Goal: Use online tool/utility: Utilize a website feature to perform a specific function

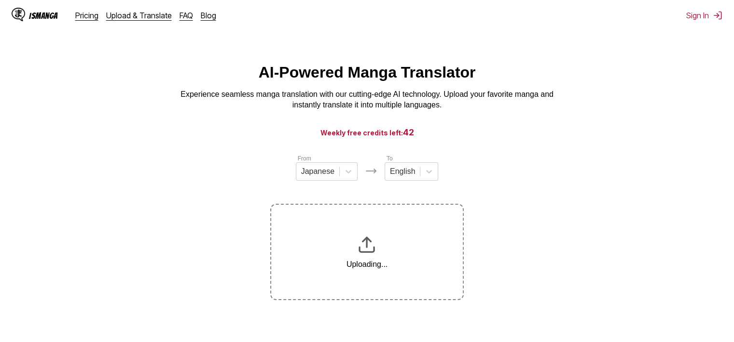
scroll to position [119, 0]
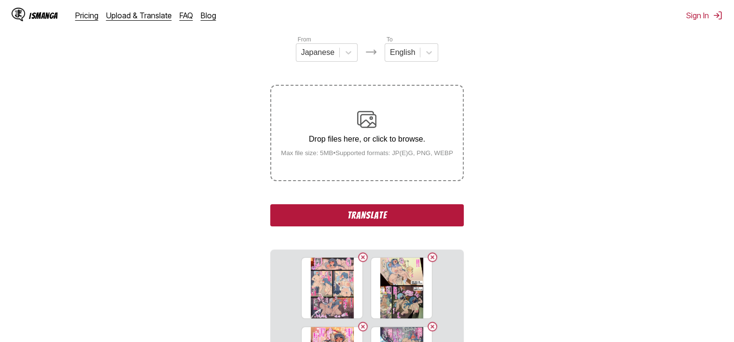
click at [416, 217] on button "Translate" at bounding box center [366, 215] width 193 height 22
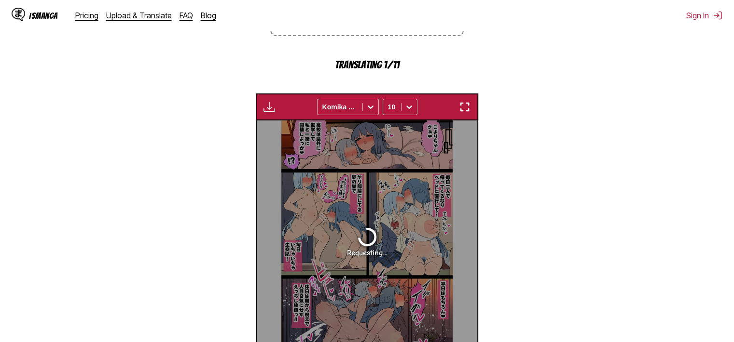
scroll to position [247, 0]
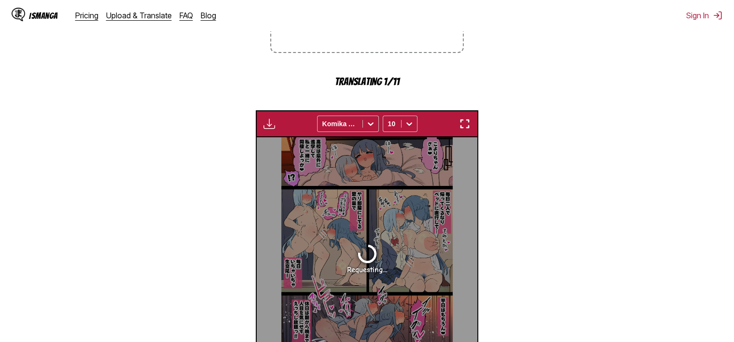
click at [464, 122] on img "button" at bounding box center [465, 124] width 12 height 12
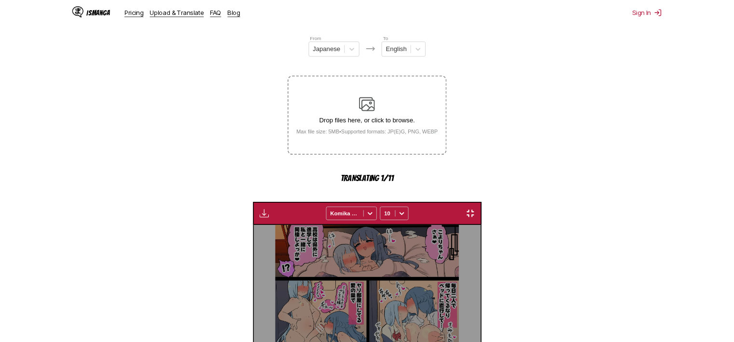
scroll to position [286, 0]
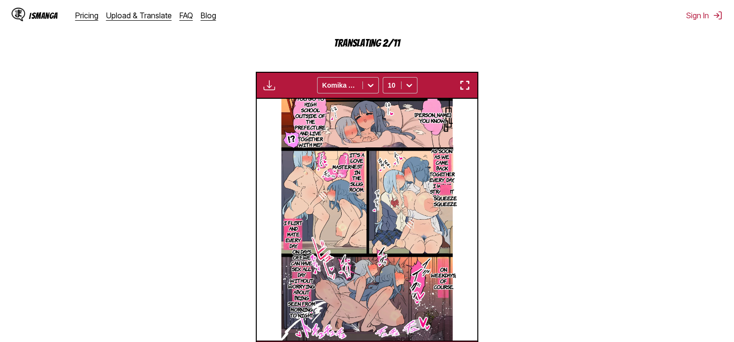
click at [465, 88] on img "button" at bounding box center [465, 86] width 12 height 12
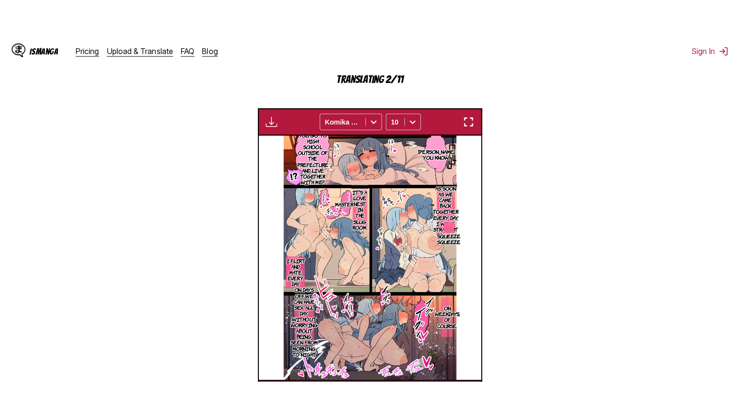
scroll to position [112, 0]
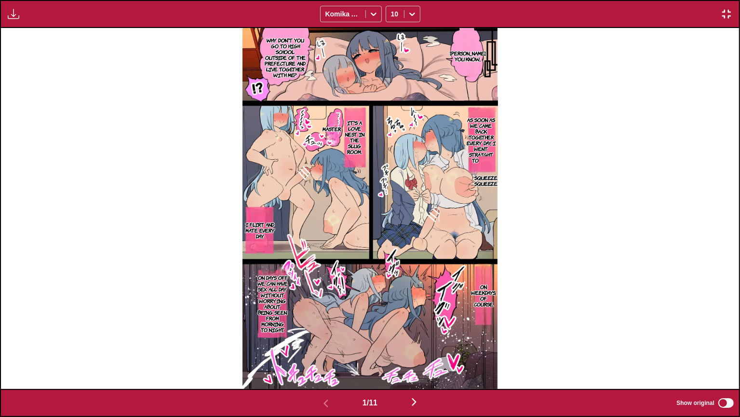
click at [475, 60] on p "[PERSON_NAME], you know..." at bounding box center [468, 55] width 41 height 15
click at [531, 36] on icon "close-tooltip" at bounding box center [534, 35] width 7 height 7
click at [283, 56] on p "Why don't you go to high school outside of the prefecture and live together wit…" at bounding box center [285, 57] width 45 height 44
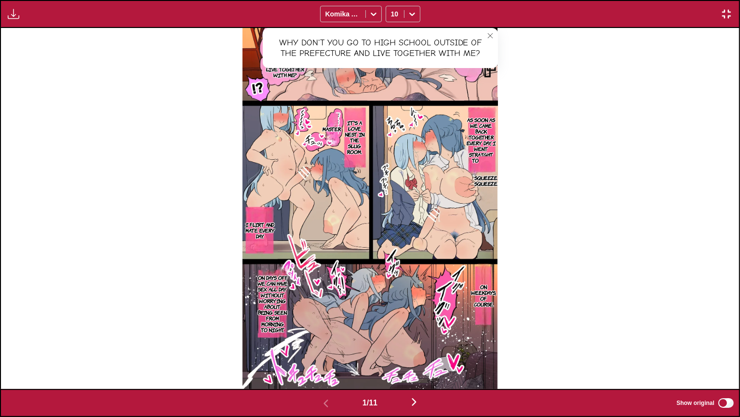
drag, startPoint x: 494, startPoint y: 32, endPoint x: 479, endPoint y: 108, distance: 77.2
click at [493, 33] on button "close-tooltip" at bounding box center [490, 35] width 15 height 15
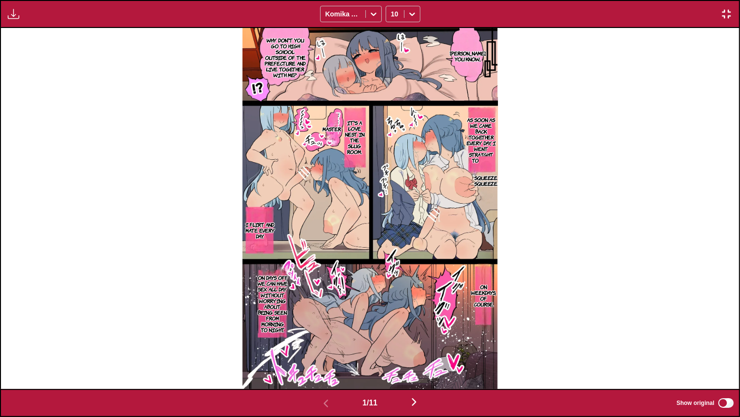
click at [466, 132] on p "As soon as we came back together every day, I went straight to bed..." at bounding box center [481, 140] width 34 height 50
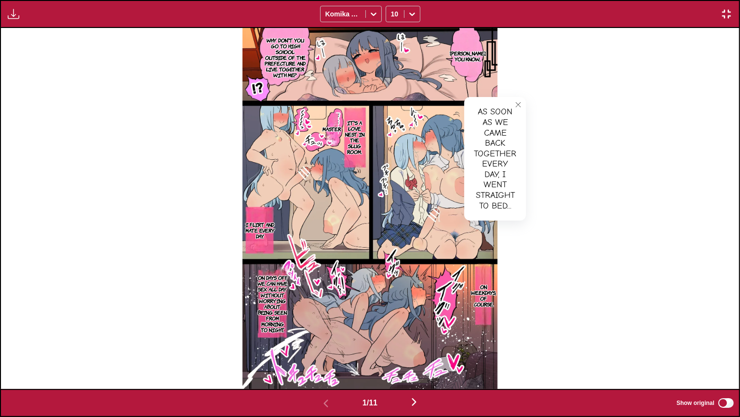
click at [517, 109] on button "close-tooltip" at bounding box center [518, 104] width 15 height 15
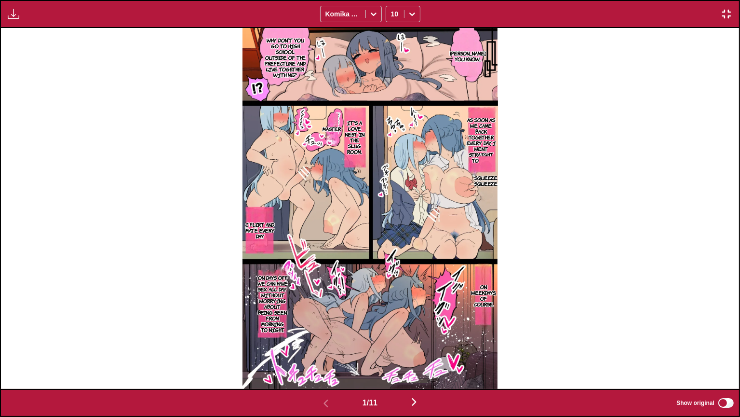
click at [356, 139] on p "It's a love nest in the slug room." at bounding box center [354, 137] width 25 height 39
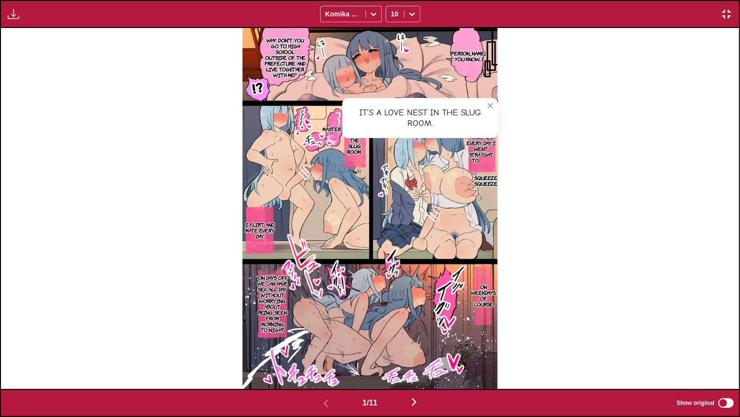
click at [490, 108] on icon "close-tooltip" at bounding box center [490, 105] width 7 height 7
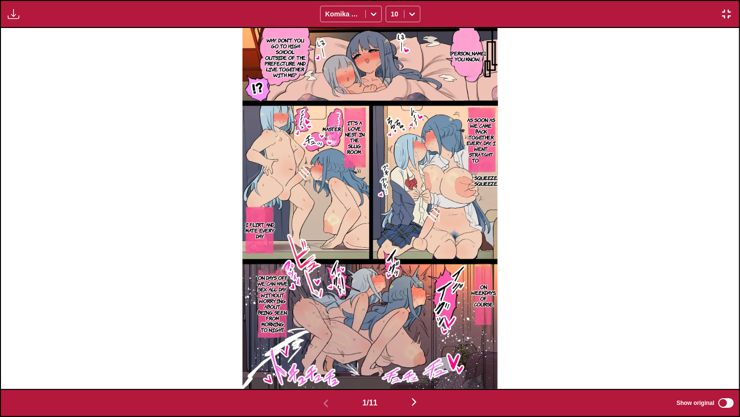
click at [271, 226] on p "I flirt and mate every day." at bounding box center [260, 229] width 35 height 21
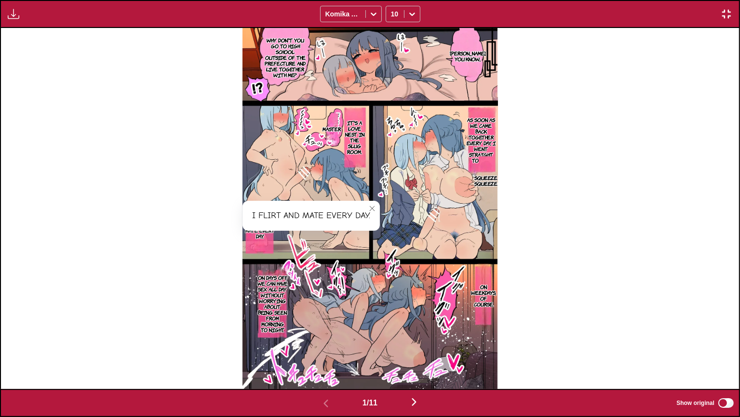
click at [377, 206] on button "close-tooltip" at bounding box center [372, 208] width 15 height 15
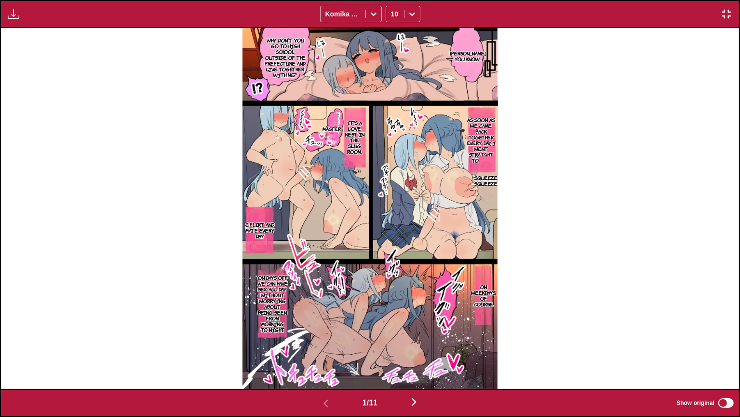
click at [488, 295] on p "On weekdays, of course." at bounding box center [483, 295] width 29 height 27
click at [534, 258] on button "close-tooltip" at bounding box center [532, 264] width 15 height 15
click at [270, 303] on p "On days off, we can have sex all day without worrying about being seen from mor…" at bounding box center [273, 303] width 34 height 62
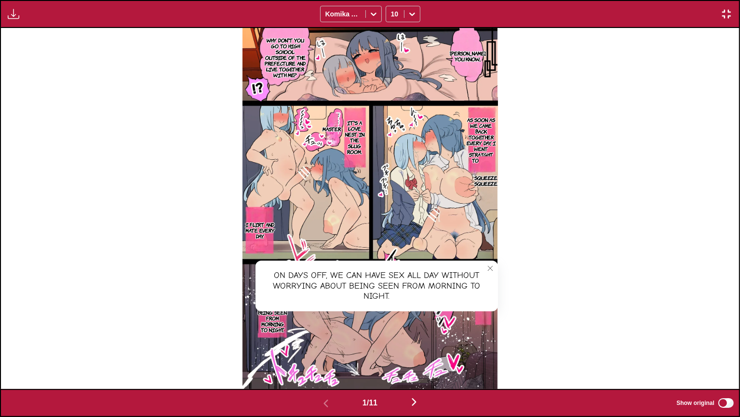
click at [487, 272] on button "close-tooltip" at bounding box center [490, 267] width 15 height 15
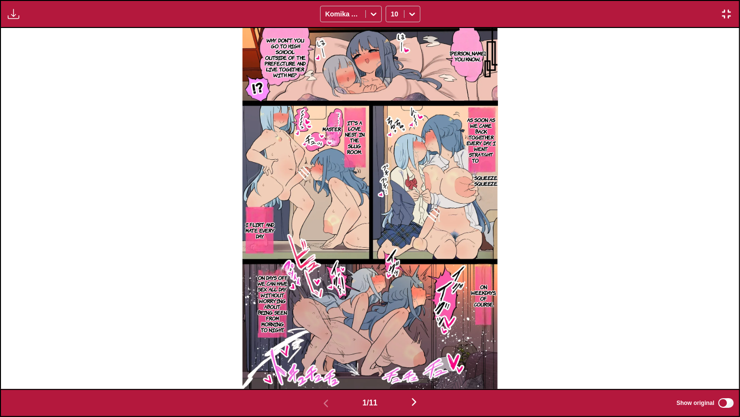
scroll to position [0, 739]
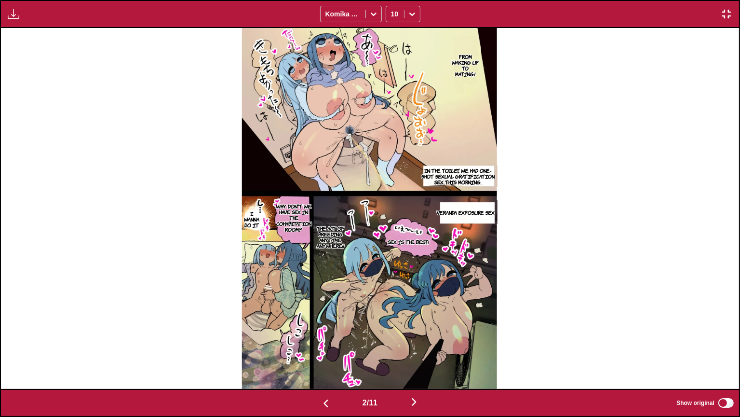
click at [472, 72] on p "From waking up to mating!" at bounding box center [465, 65] width 31 height 27
click at [500, 32] on button "close-tooltip" at bounding box center [494, 35] width 15 height 15
click at [461, 176] on p "In the toilet, we had one-shot sexual gratification sex this morning." at bounding box center [458, 175] width 79 height 21
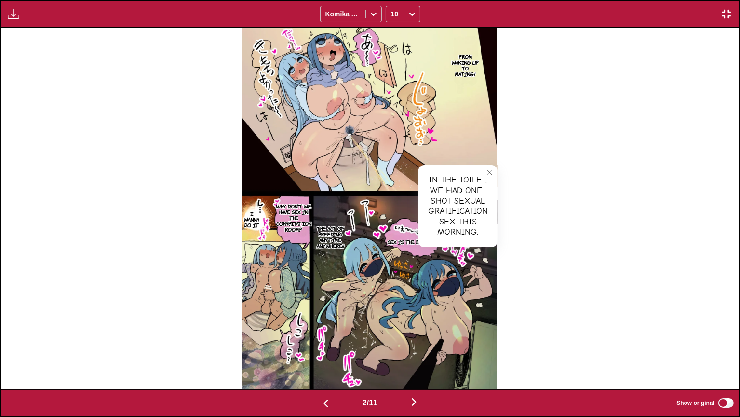
click at [486, 174] on button "close-tooltip" at bounding box center [489, 172] width 15 height 15
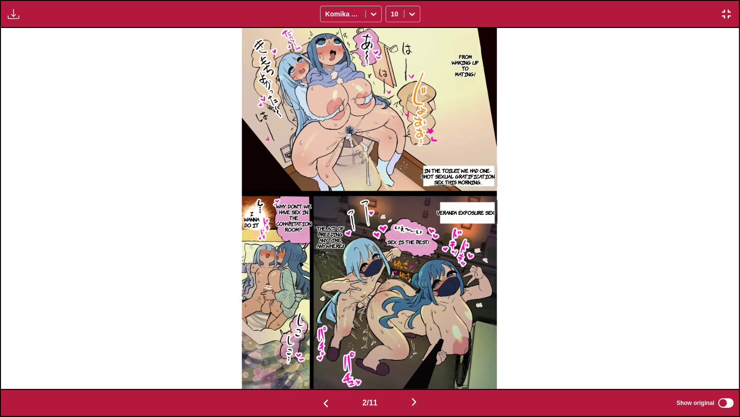
click at [467, 214] on p "Veranda exposure sex" at bounding box center [466, 212] width 62 height 10
click at [491, 206] on icon "close-tooltip" at bounding box center [490, 207] width 7 height 7
click at [330, 237] on p "The act of breeding anytime, anywhere!!" at bounding box center [330, 236] width 33 height 27
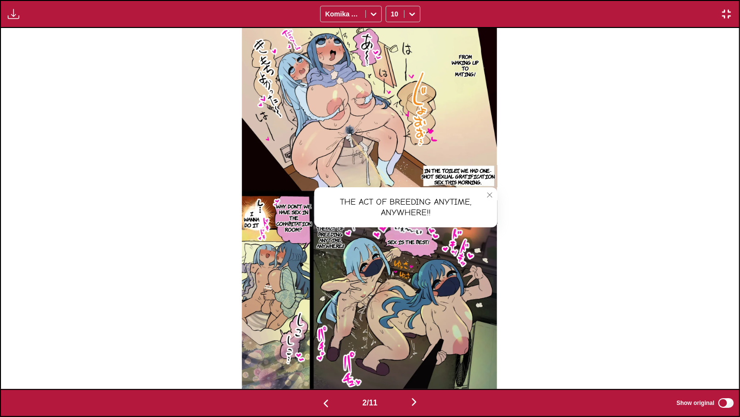
click at [488, 193] on icon "close-tooltip" at bounding box center [490, 194] width 7 height 7
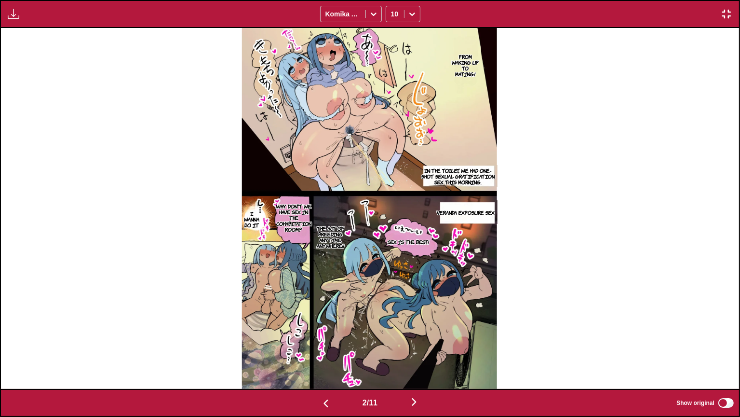
click at [293, 218] on p "Why don't we have sex in the cohabitation room?" at bounding box center [293, 217] width 39 height 33
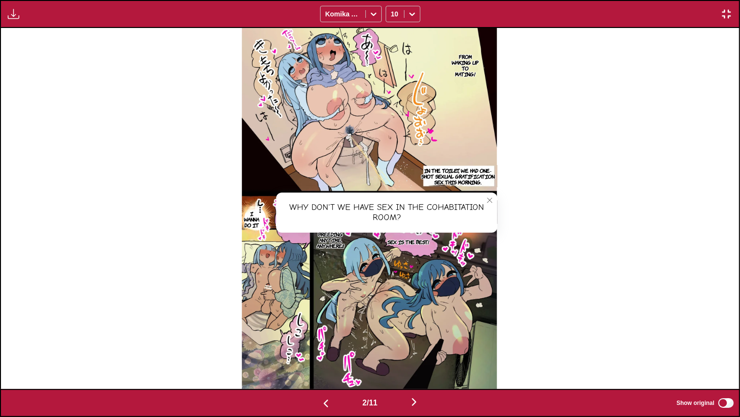
click at [487, 204] on button "close-tooltip" at bounding box center [489, 199] width 15 height 15
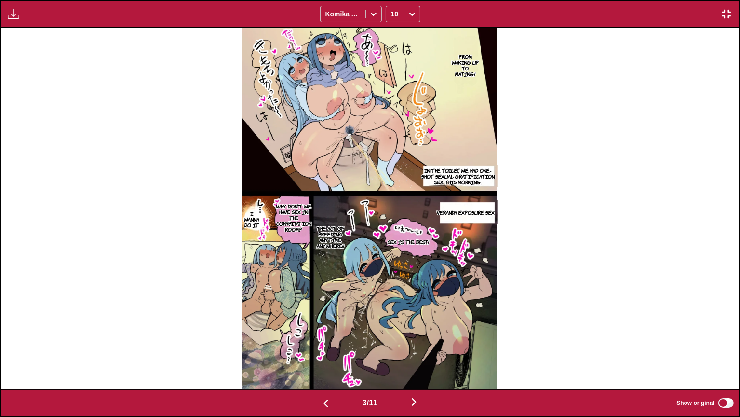
scroll to position [0, 1478]
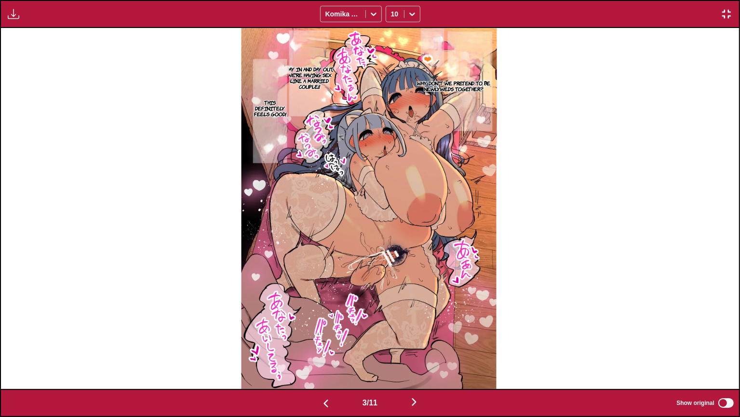
click at [467, 84] on p "Why don't we pretend to be newlyweds together?" at bounding box center [454, 85] width 86 height 15
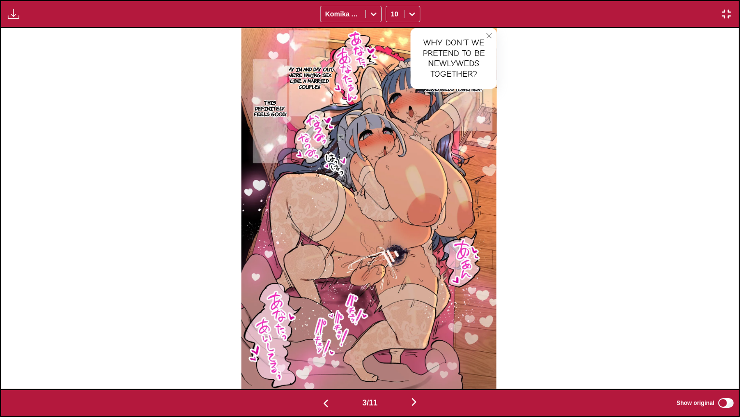
click at [499, 30] on div "Why don't we pretend to be newlyweds together? Why don't we pretend to be newly…" at bounding box center [369, 208] width 738 height 361
click at [490, 33] on icon "close-tooltip" at bounding box center [489, 35] width 7 height 7
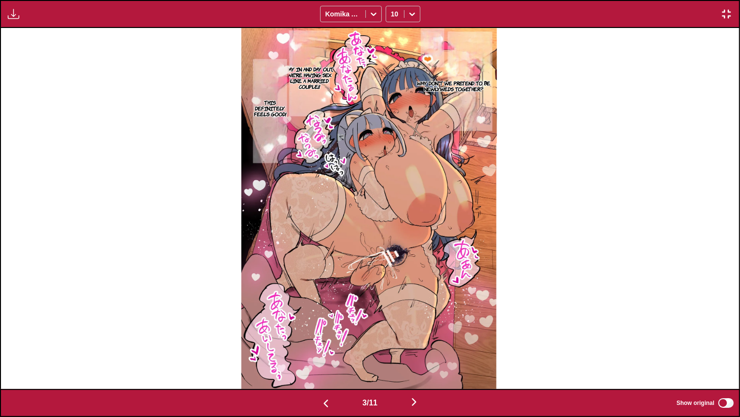
click at [313, 71] on p "Day in and day out, we're having sex like a married couple!!" at bounding box center [310, 77] width 53 height 27
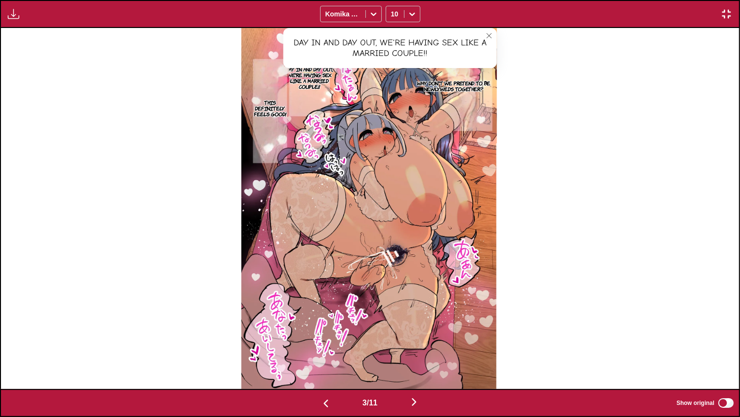
click at [260, 115] on p "This definitely feels good!" at bounding box center [271, 107] width 38 height 21
click at [384, 55] on button "close-tooltip" at bounding box center [387, 52] width 15 height 15
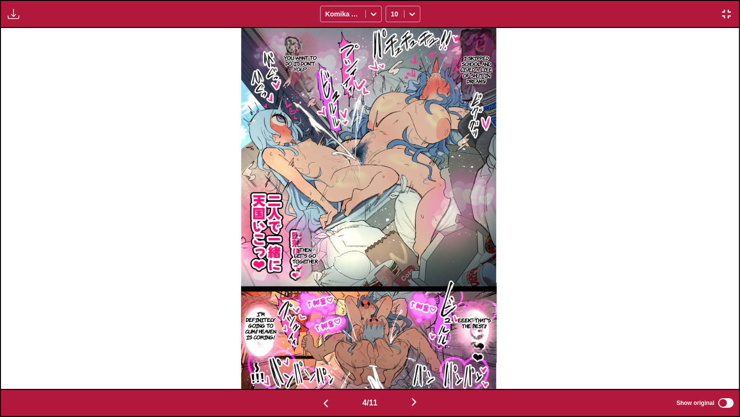
click at [485, 69] on p "I skipped school and lived a life of shut-in dreams!" at bounding box center [476, 69] width 39 height 33
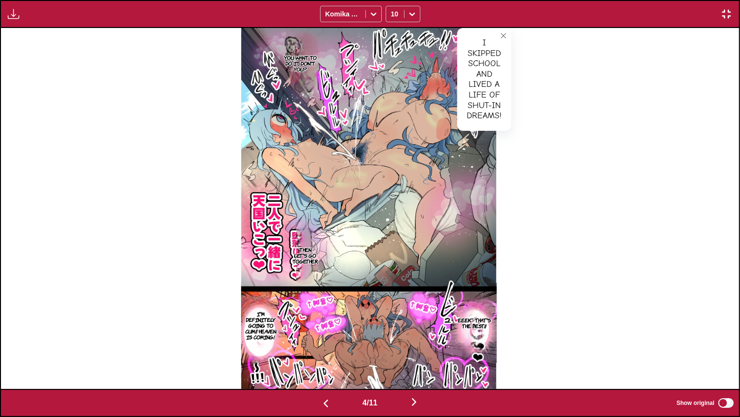
click at [295, 262] on p "Then let's go together." at bounding box center [304, 255] width 29 height 21
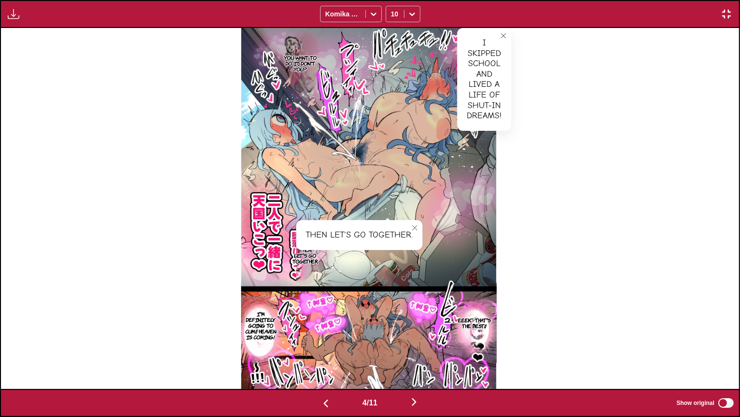
click at [414, 229] on icon "close-tooltip" at bounding box center [414, 227] width 7 height 7
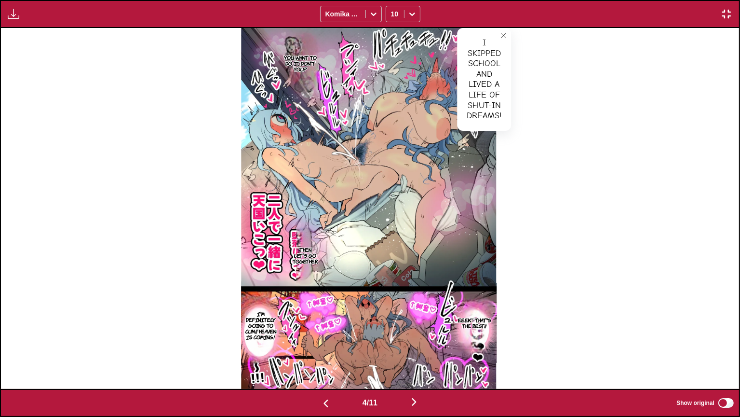
click at [480, 318] on p "Eeek~ That's the best!!" at bounding box center [474, 322] width 45 height 15
click at [262, 322] on p "I'm definitely going to cum!! Heaven is coming!" at bounding box center [260, 325] width 39 height 33
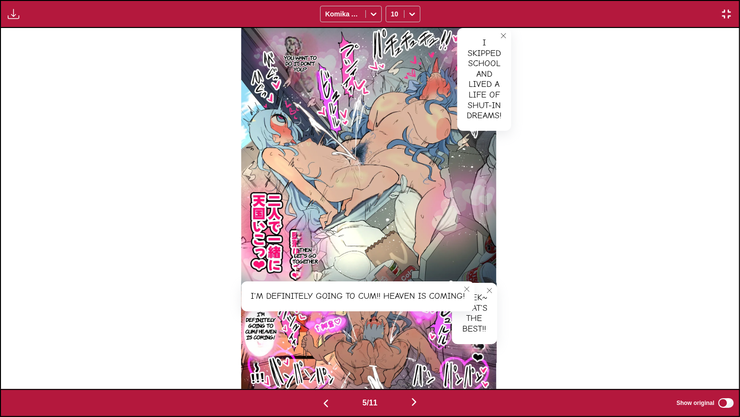
scroll to position [0, 2955]
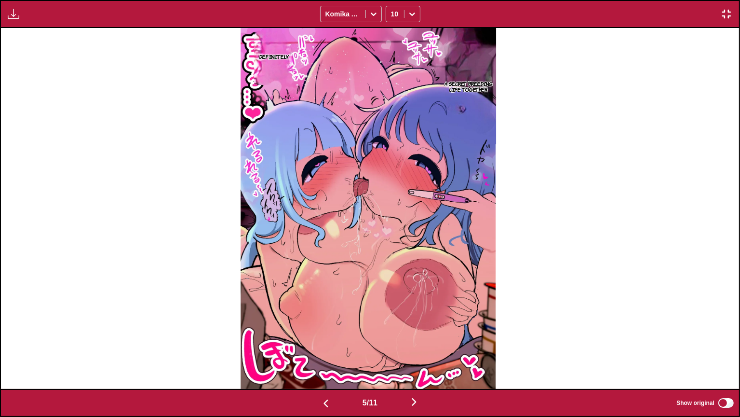
click at [484, 87] on p "A secret breeding life together" at bounding box center [468, 86] width 55 height 15
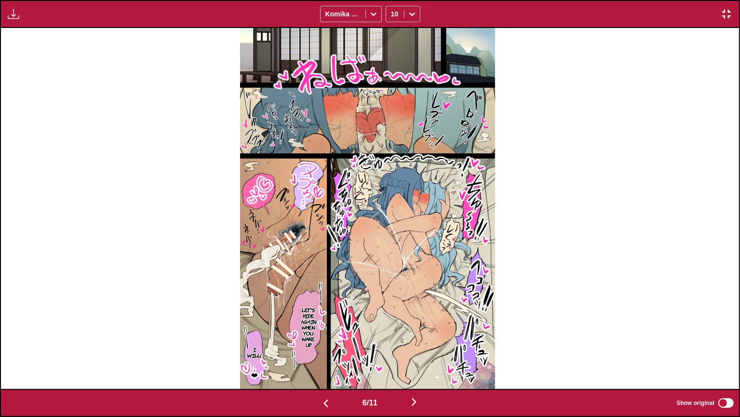
click at [309, 309] on p "Let's hide again when you wake up." at bounding box center [308, 327] width 23 height 44
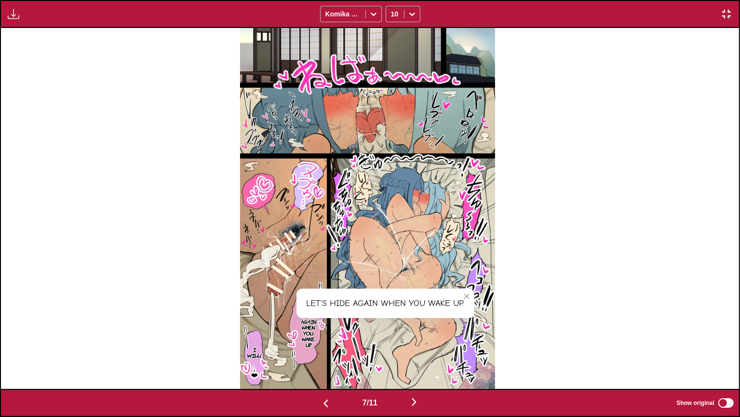
scroll to position [0, 4433]
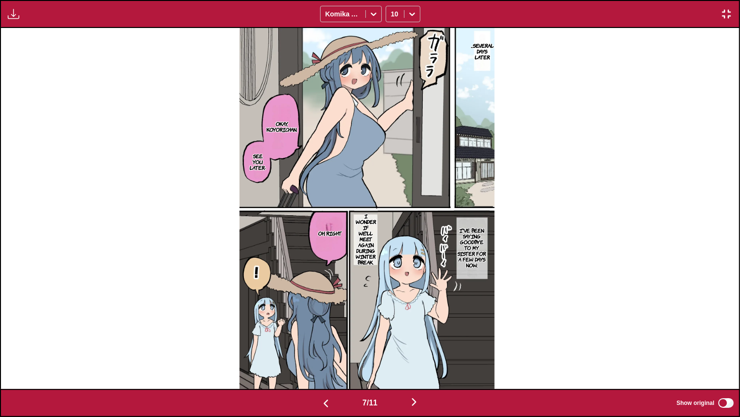
click at [281, 131] on p "Okay, koyorichan." at bounding box center [282, 126] width 34 height 15
click at [263, 161] on p "See you later-" at bounding box center [258, 161] width 20 height 21
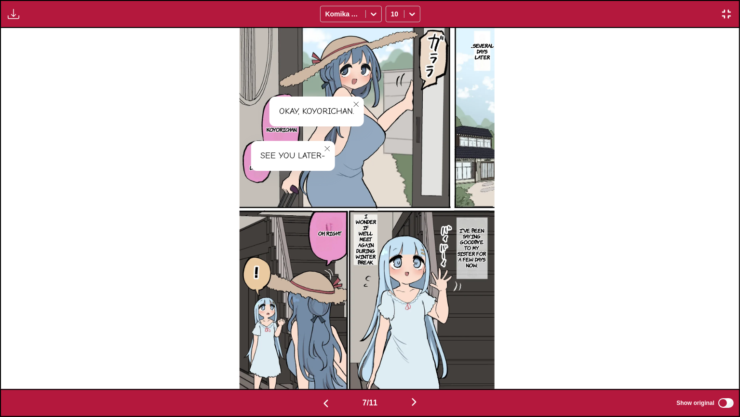
click at [479, 239] on p "I've been saying goodbye to my sister for a few days now." at bounding box center [472, 247] width 36 height 44
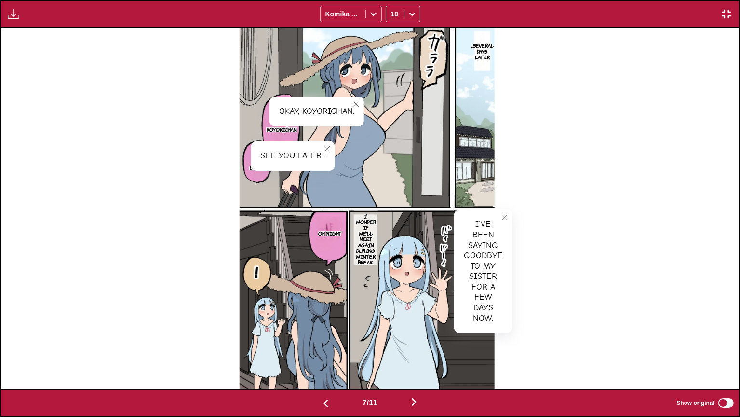
click at [376, 233] on p "I wonder if we'll meet again during winter break." at bounding box center [366, 239] width 24 height 56
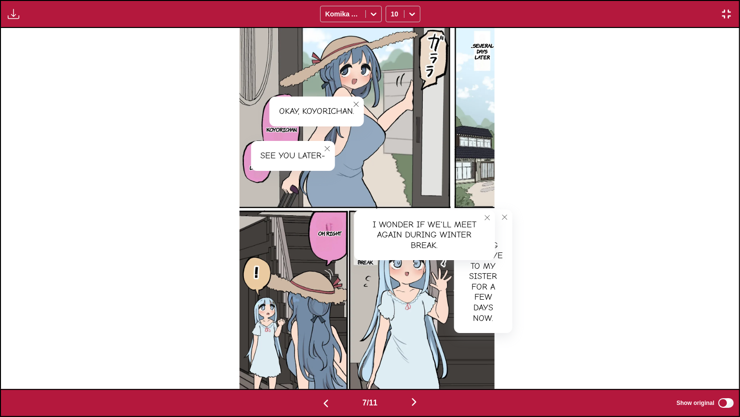
scroll to position [0, 5172]
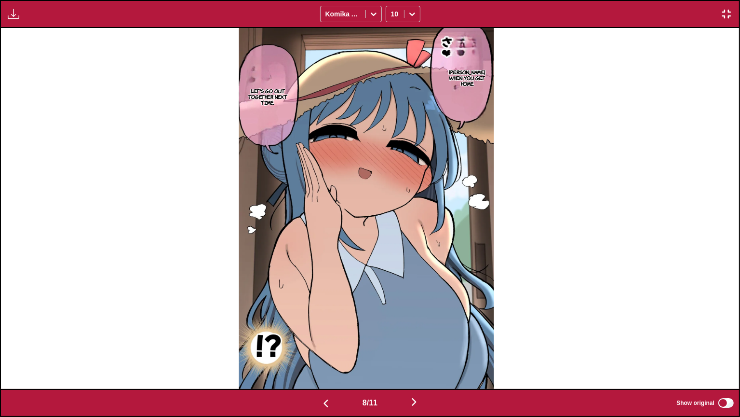
click at [477, 74] on p "[PERSON_NAME], when you get home" at bounding box center [468, 77] width 41 height 21
click at [279, 100] on p "Let's go out together next time." at bounding box center [268, 96] width 56 height 21
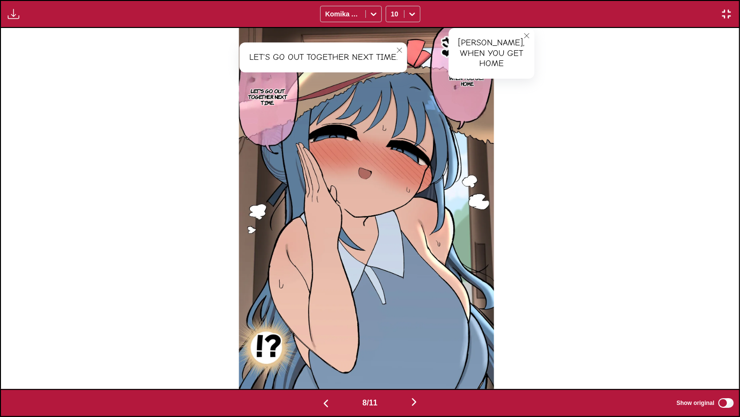
scroll to position [0, 5911]
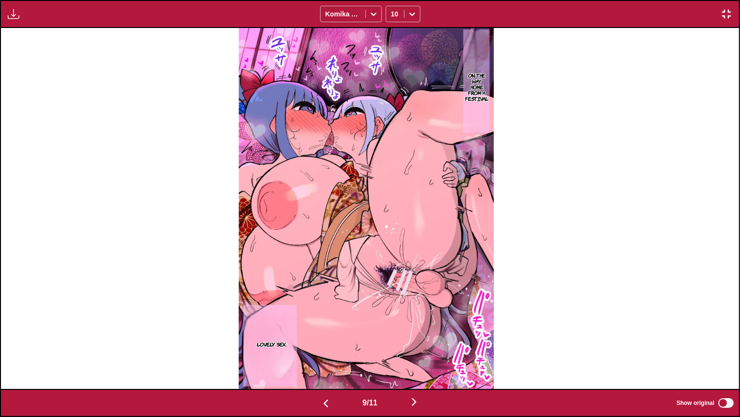
click at [478, 82] on p "On the way home from a festival" at bounding box center [476, 86] width 27 height 33
click at [272, 341] on p "Lovely sex." at bounding box center [272, 344] width 34 height 10
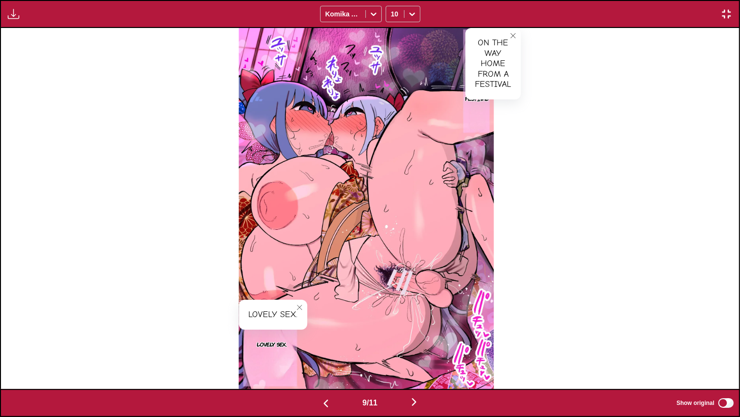
scroll to position [0, 6650]
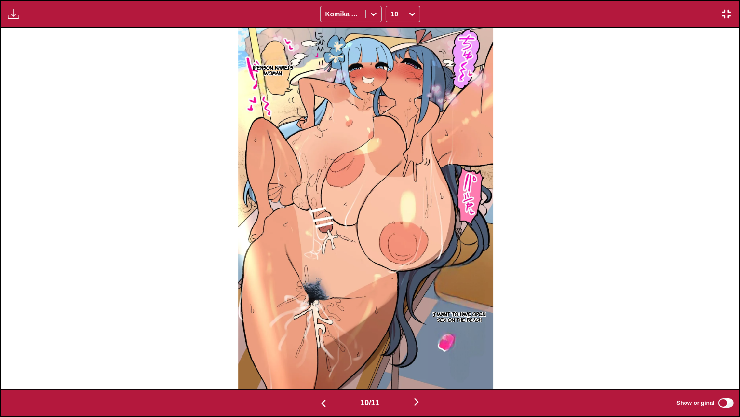
click at [473, 318] on p "I want to have open sex on the beach." at bounding box center [459, 316] width 63 height 15
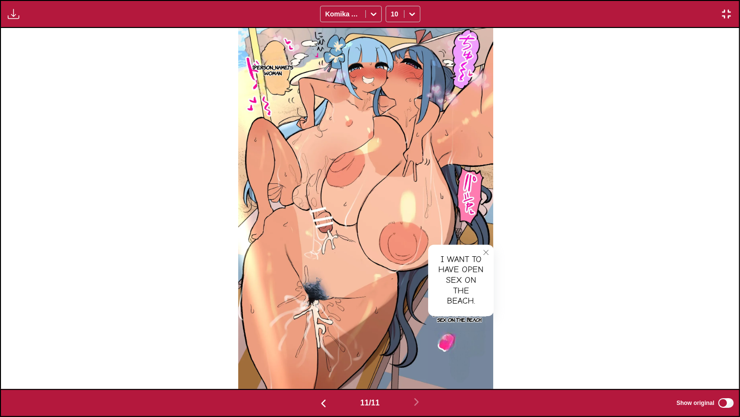
scroll to position [0, 7388]
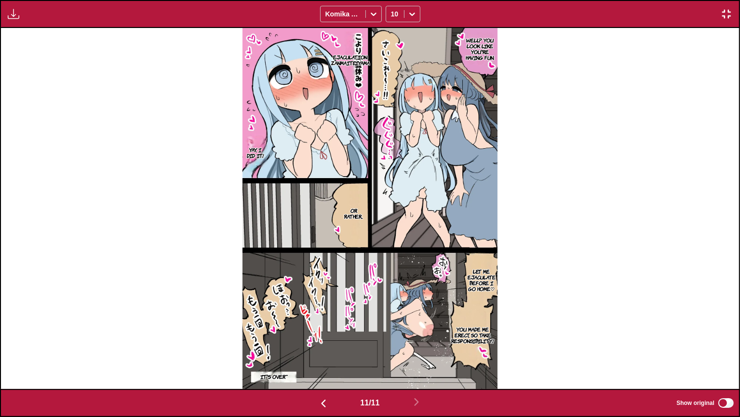
click at [481, 52] on p "Well? You look like you're having fun." at bounding box center [480, 48] width 36 height 27
click at [362, 58] on p "Ejaculation zanmaiteiyama" at bounding box center [350, 59] width 42 height 15
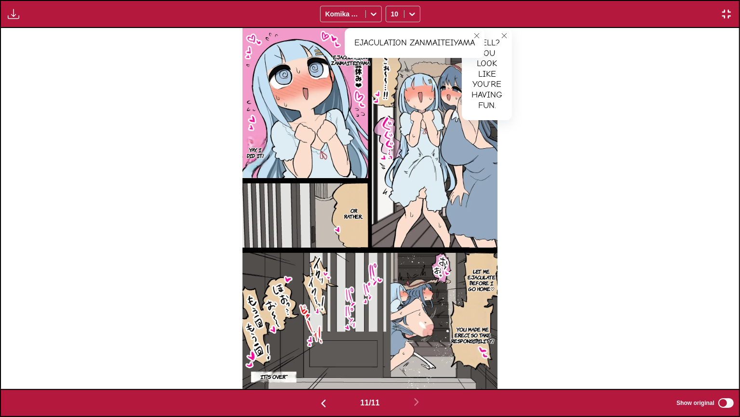
click at [357, 213] on p "Or rather..." at bounding box center [353, 212] width 23 height 15
click at [466, 271] on p "Let me ejaculate before I go home♡" at bounding box center [482, 279] width 32 height 27
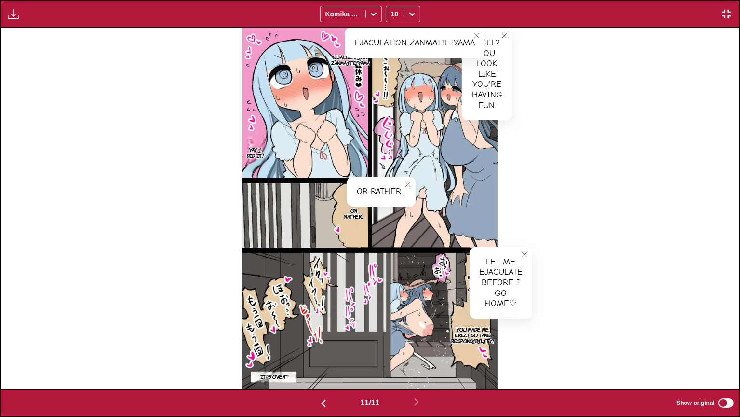
click at [462, 330] on p "You made me erect, so take responsibility!" at bounding box center [472, 334] width 46 height 21
